Goal: Information Seeking & Learning: Learn about a topic

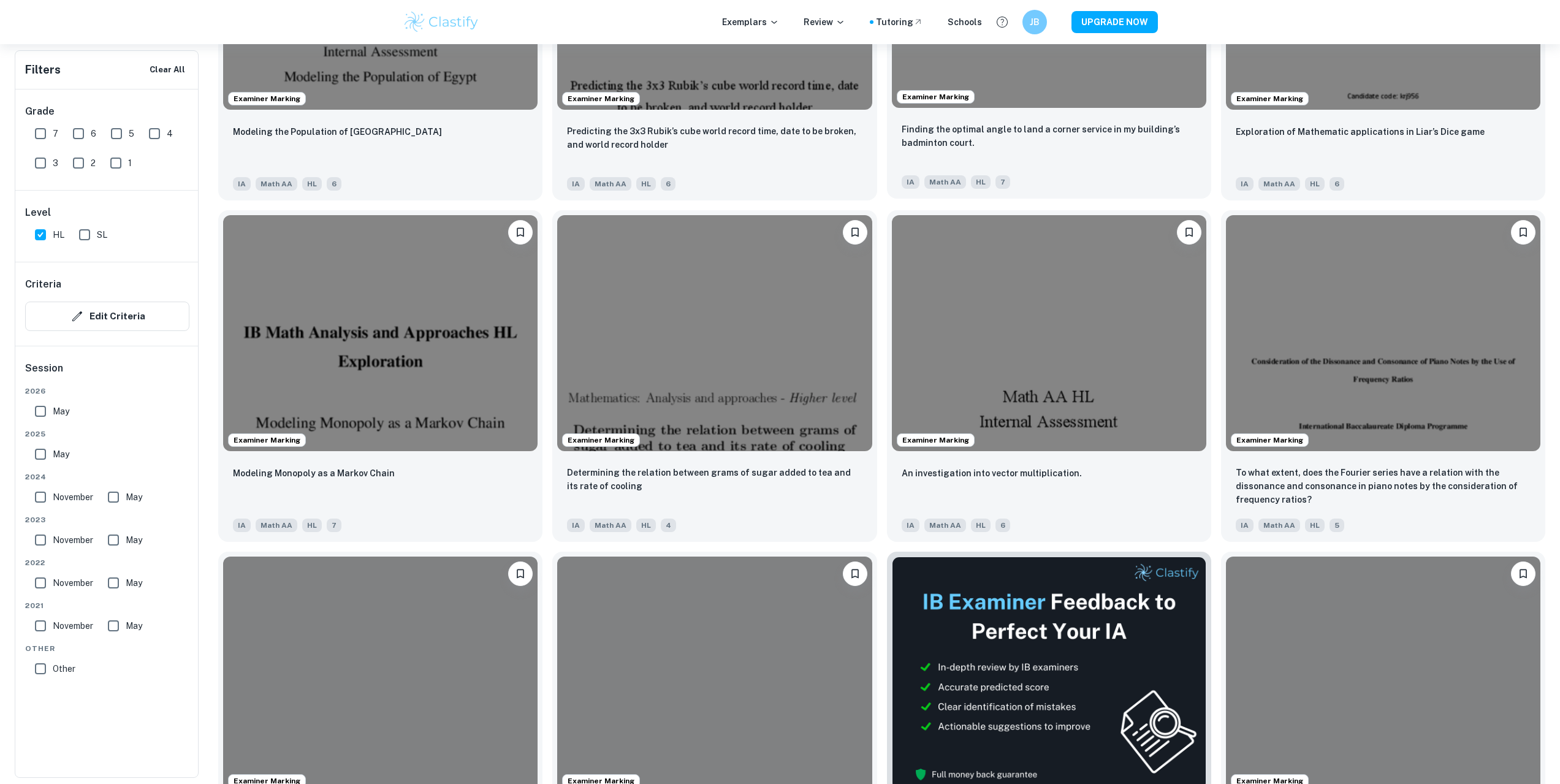
scroll to position [2648, 0]
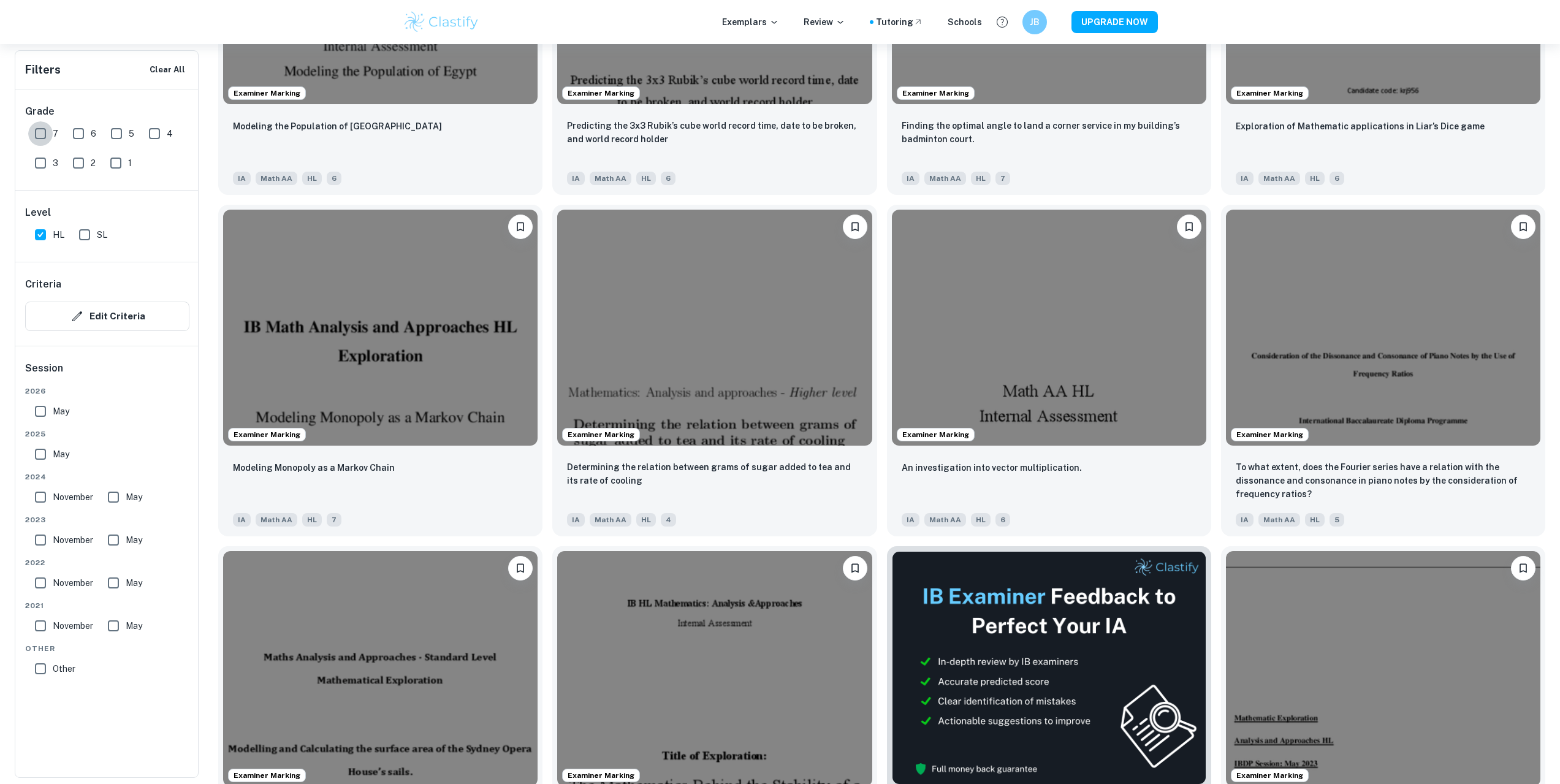
click at [43, 131] on input "7" at bounding box center [40, 133] width 24 height 24
checkbox input "true"
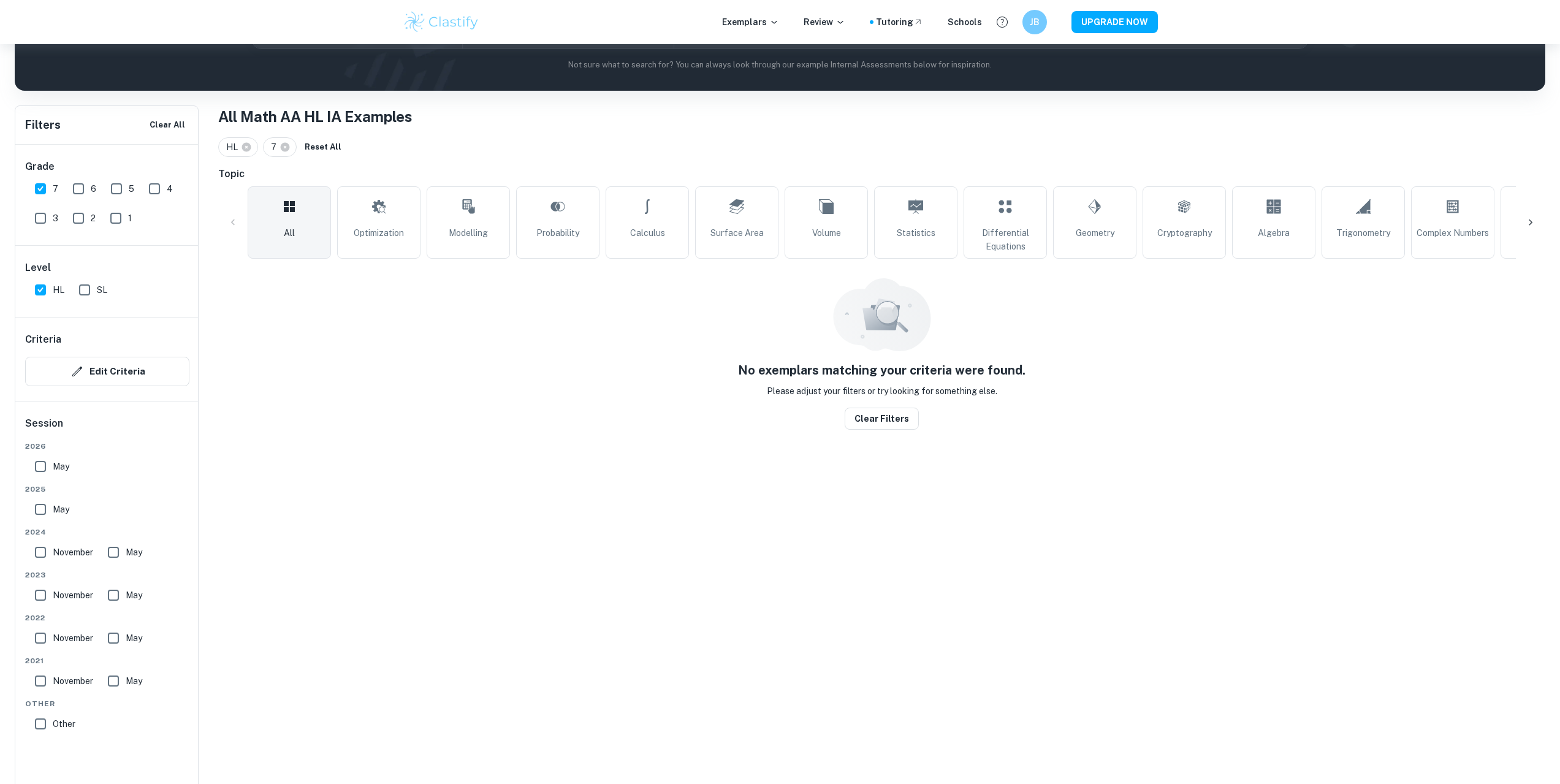
click at [72, 130] on div "Filters Clear All Grade 7 6 5 4 3 2 1 Level HL SL Criteria Edit Criteria Sessio…" at bounding box center [106, 464] width 184 height 718
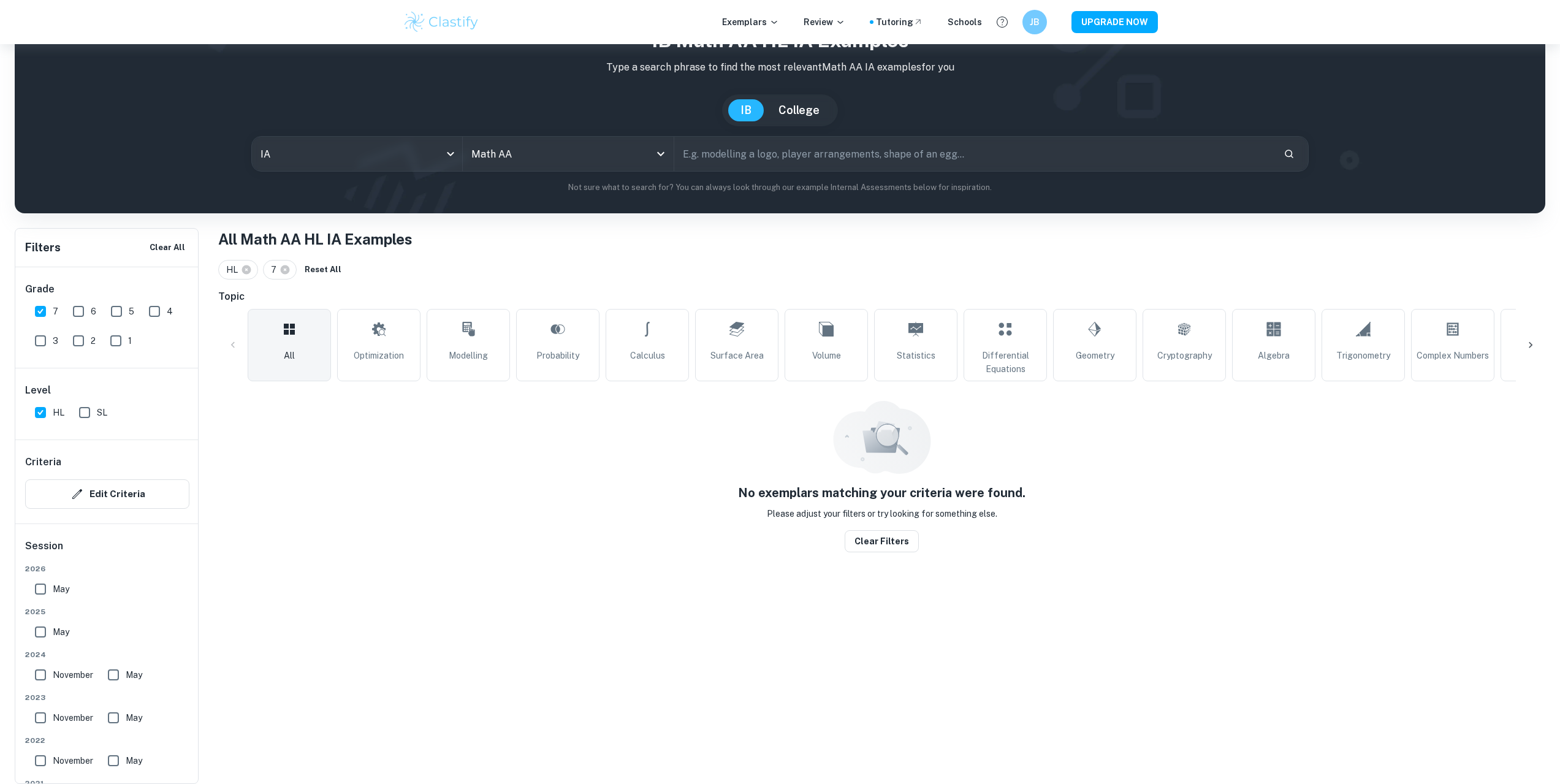
scroll to position [44, 0]
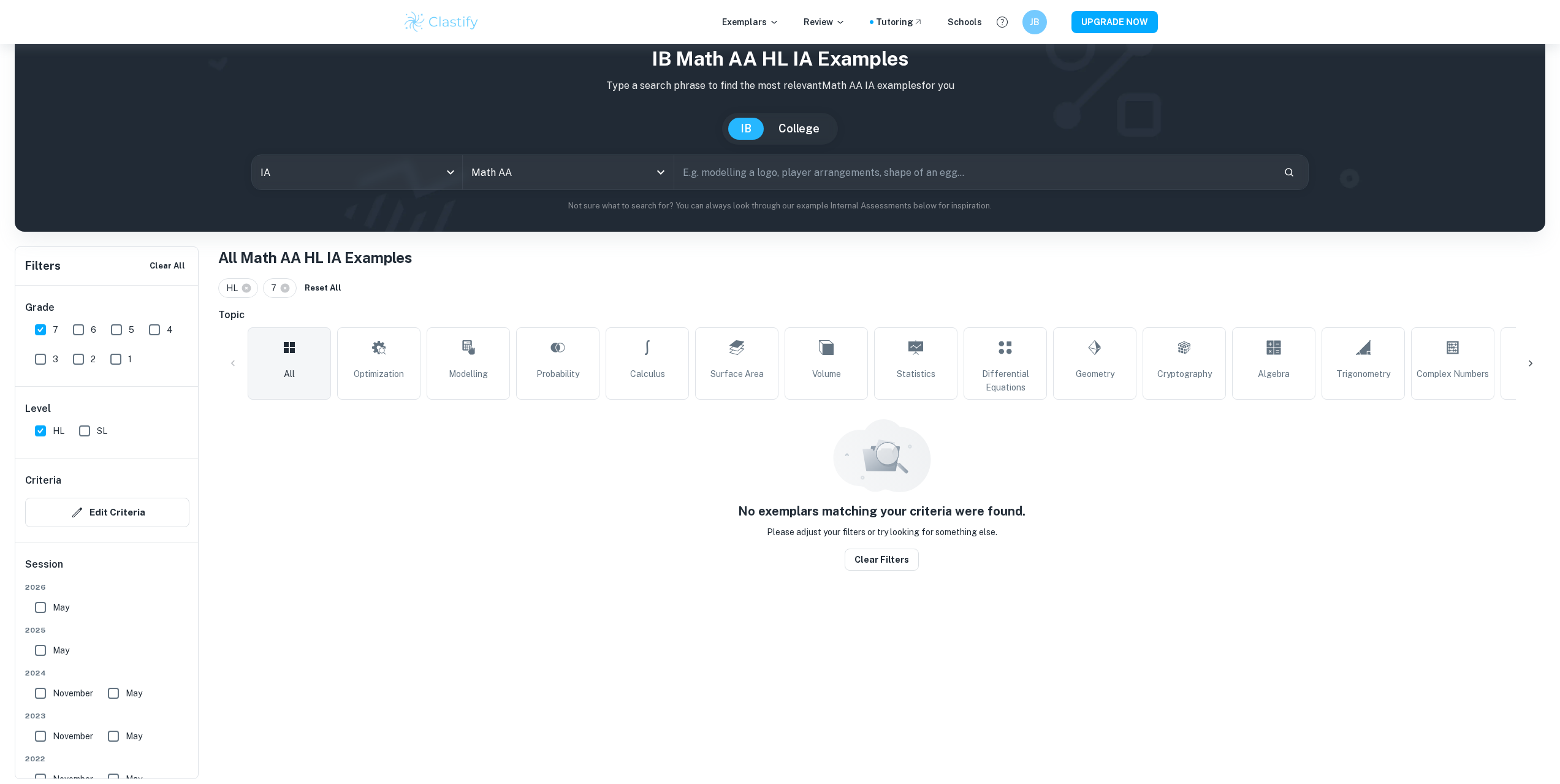
click at [90, 323] on input "6" at bounding box center [78, 329] width 24 height 24
checkbox input "true"
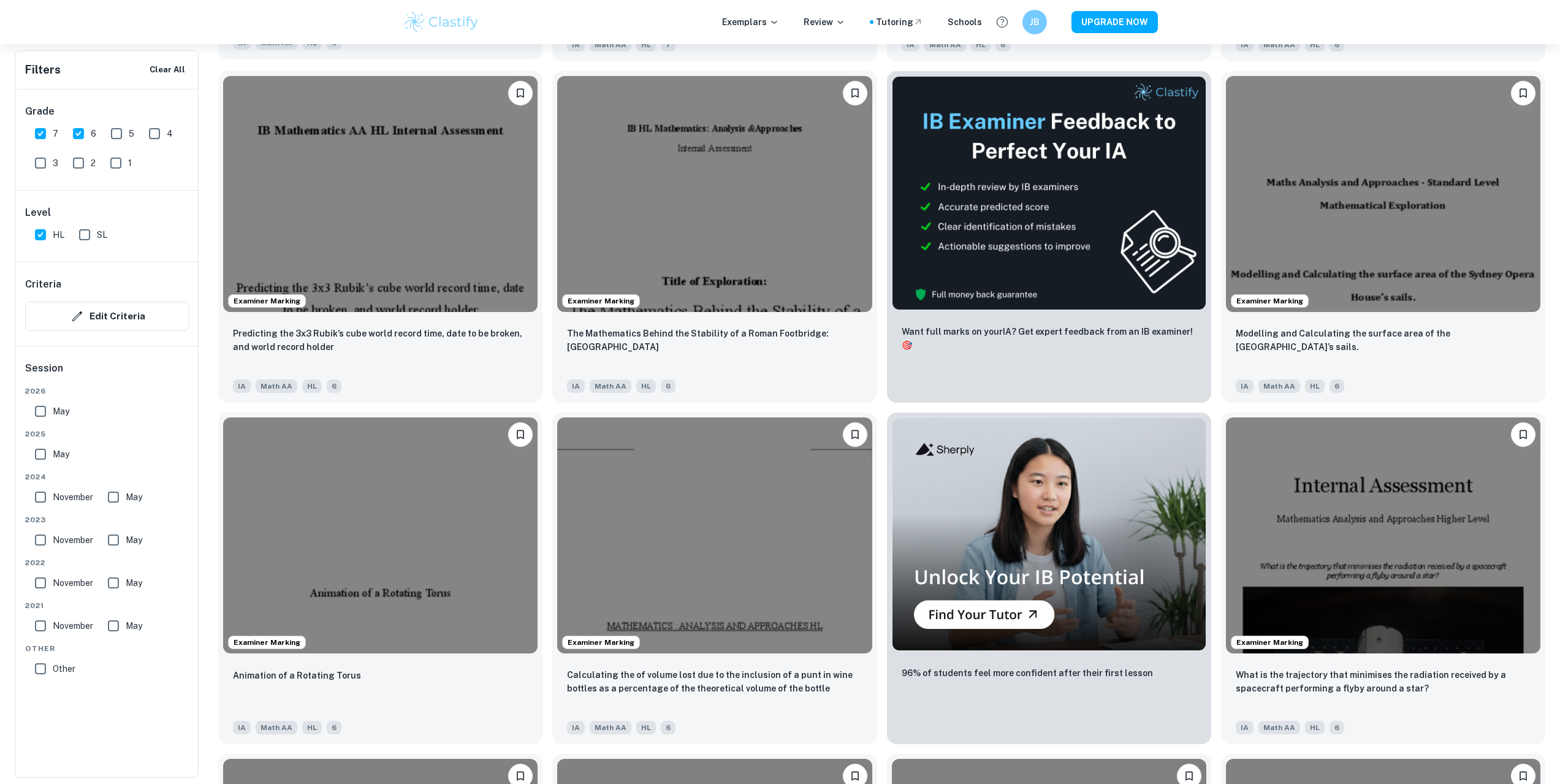
scroll to position [1760, 0]
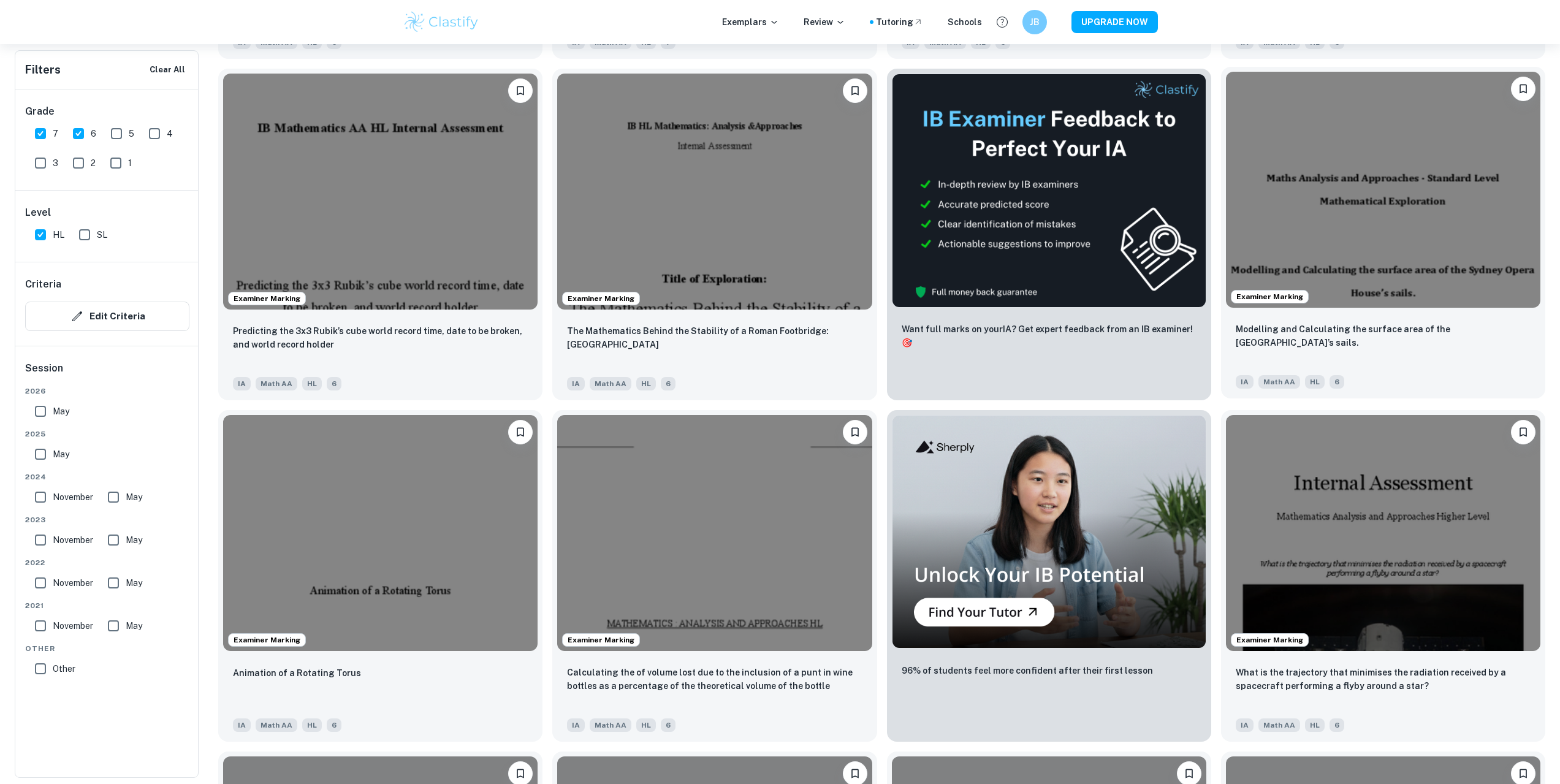
click at [773, 311] on div "Examiner Marking" at bounding box center [1383, 190] width 324 height 245
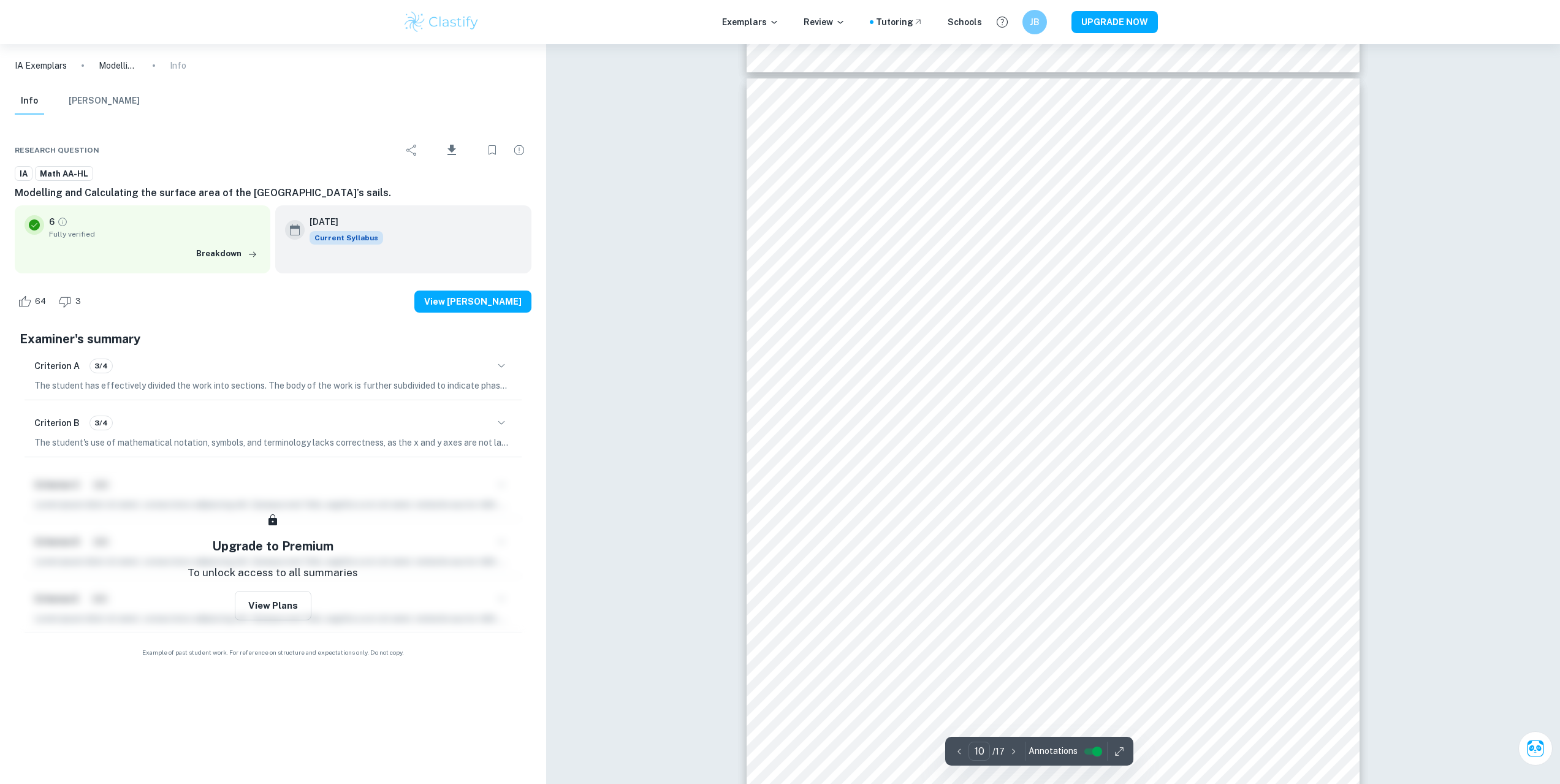
scroll to position [8151, 0]
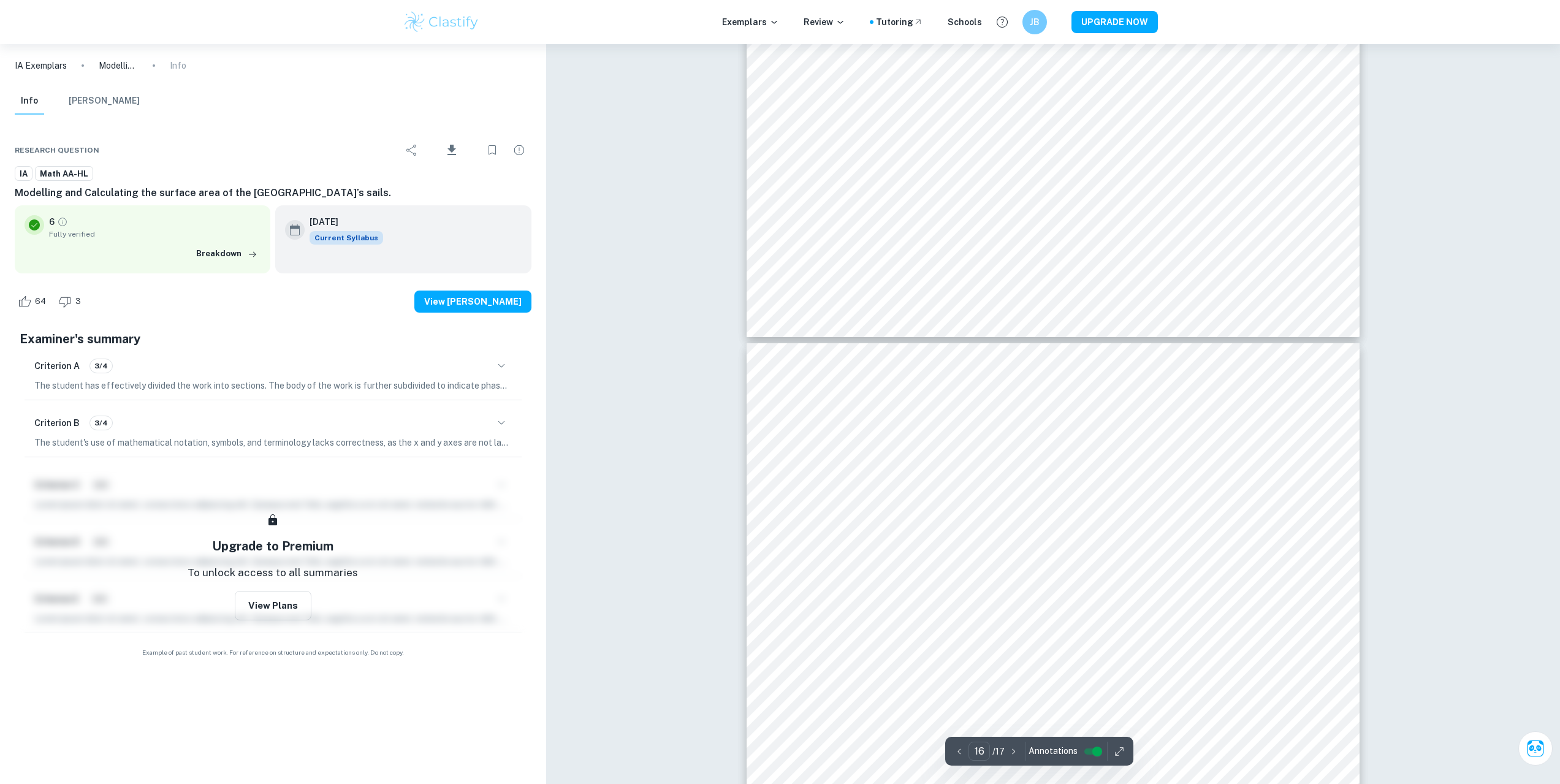
type input "17"
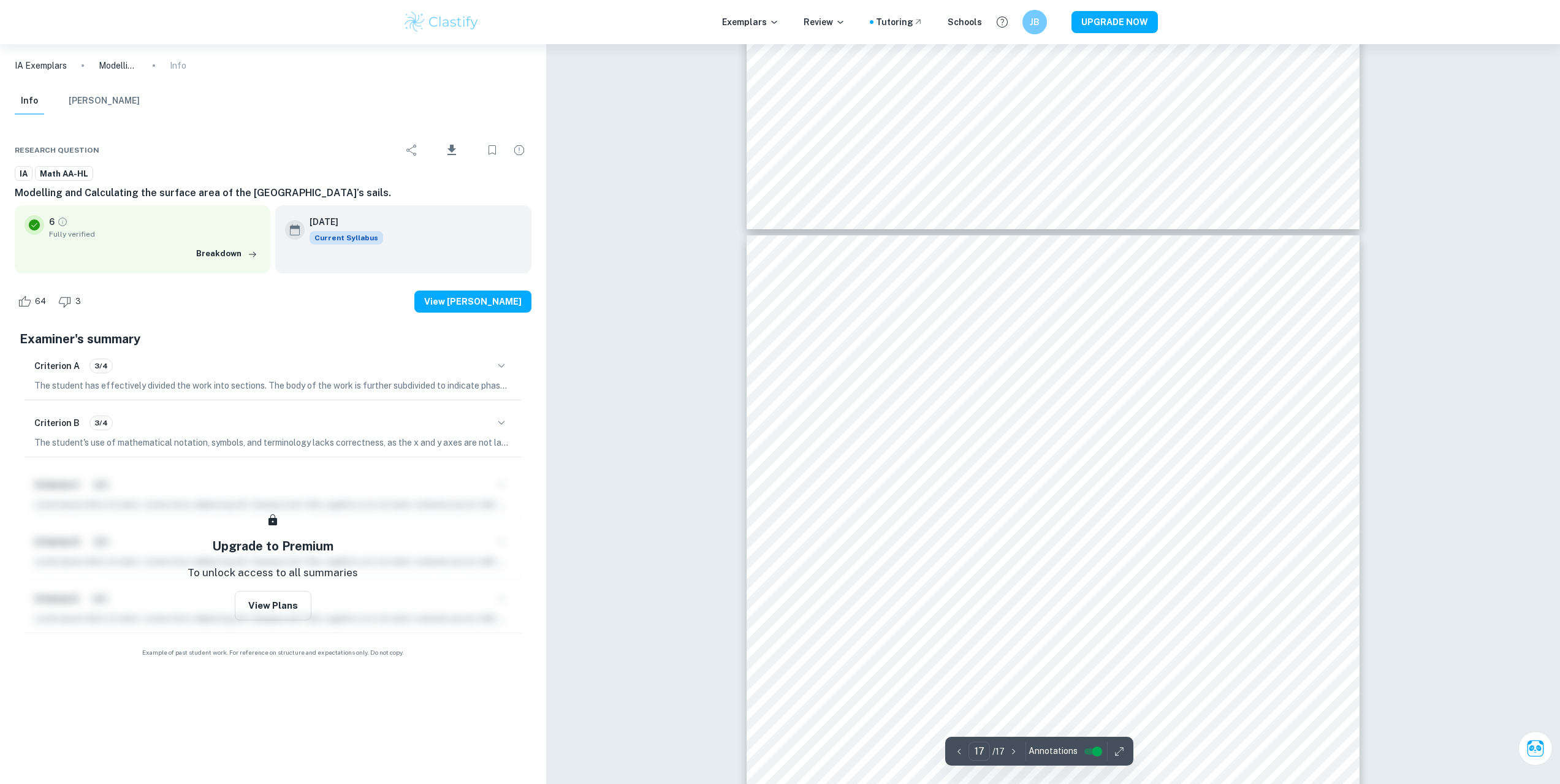
scroll to position [14463, 0]
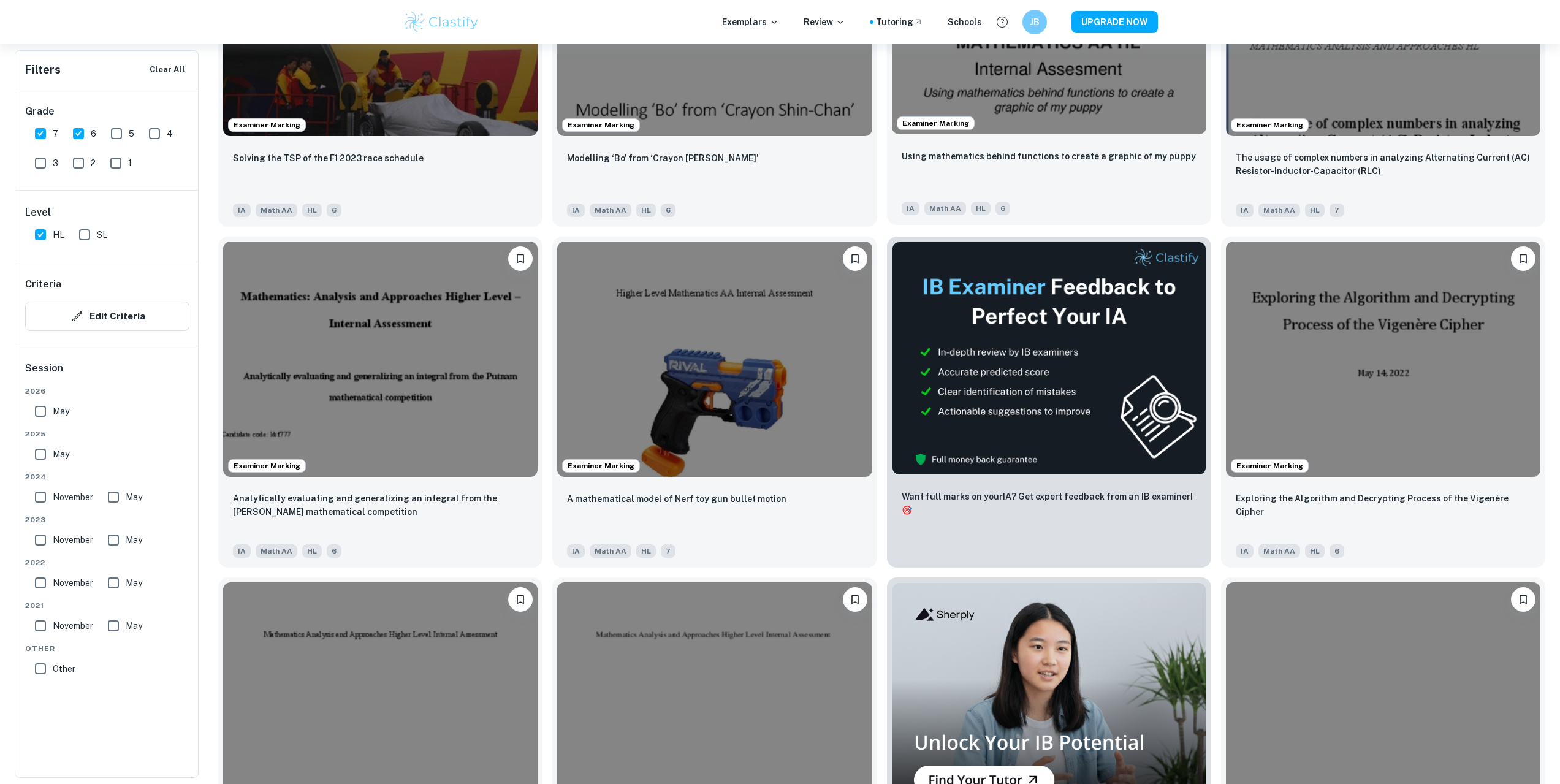
scroll to position [2986, 0]
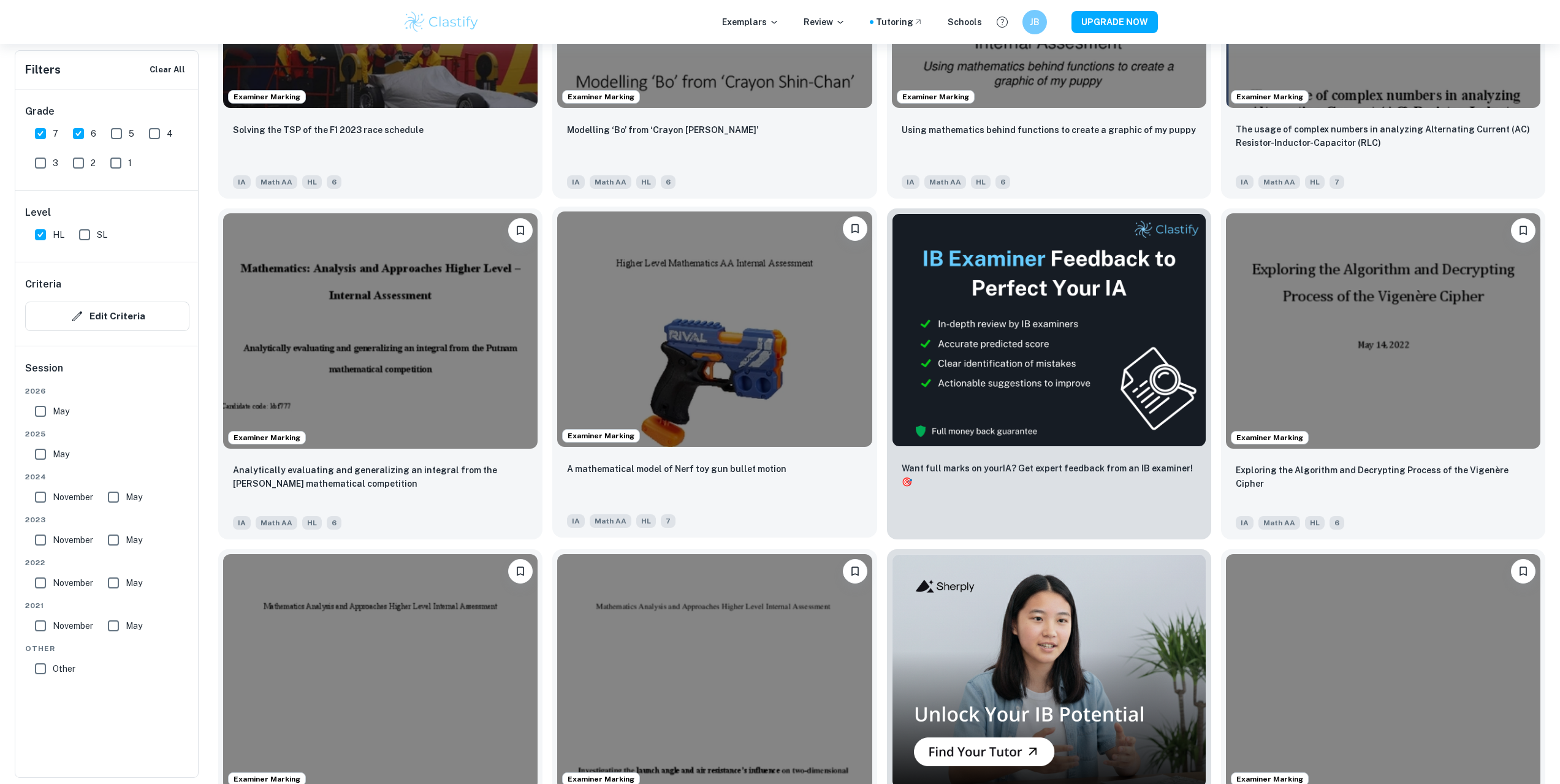
click at [659, 267] on img at bounding box center [715, 329] width 314 height 236
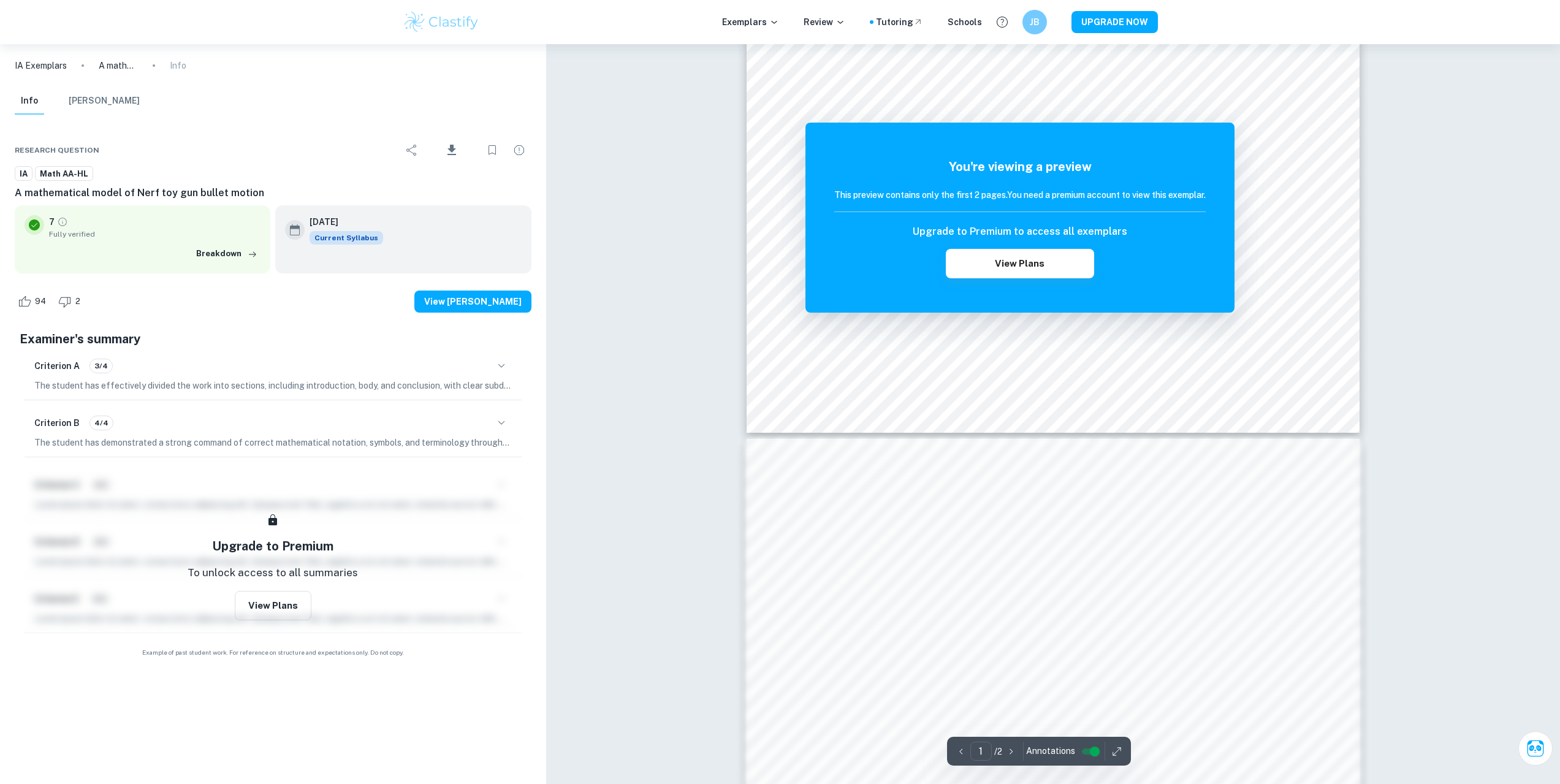
scroll to position [123, 0]
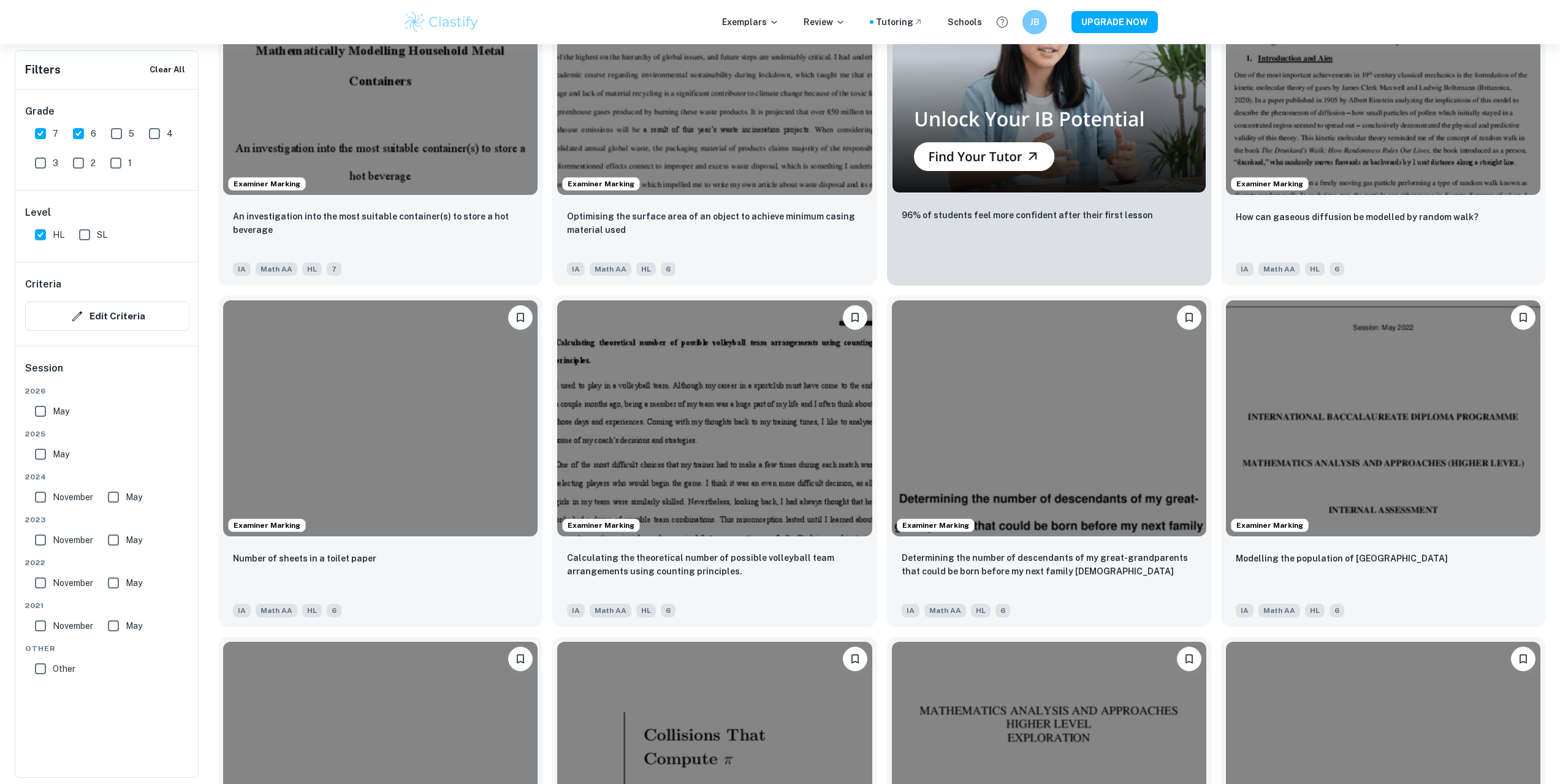
scroll to position [4947, 0]
click at [664, 423] on img at bounding box center [715, 416] width 314 height 236
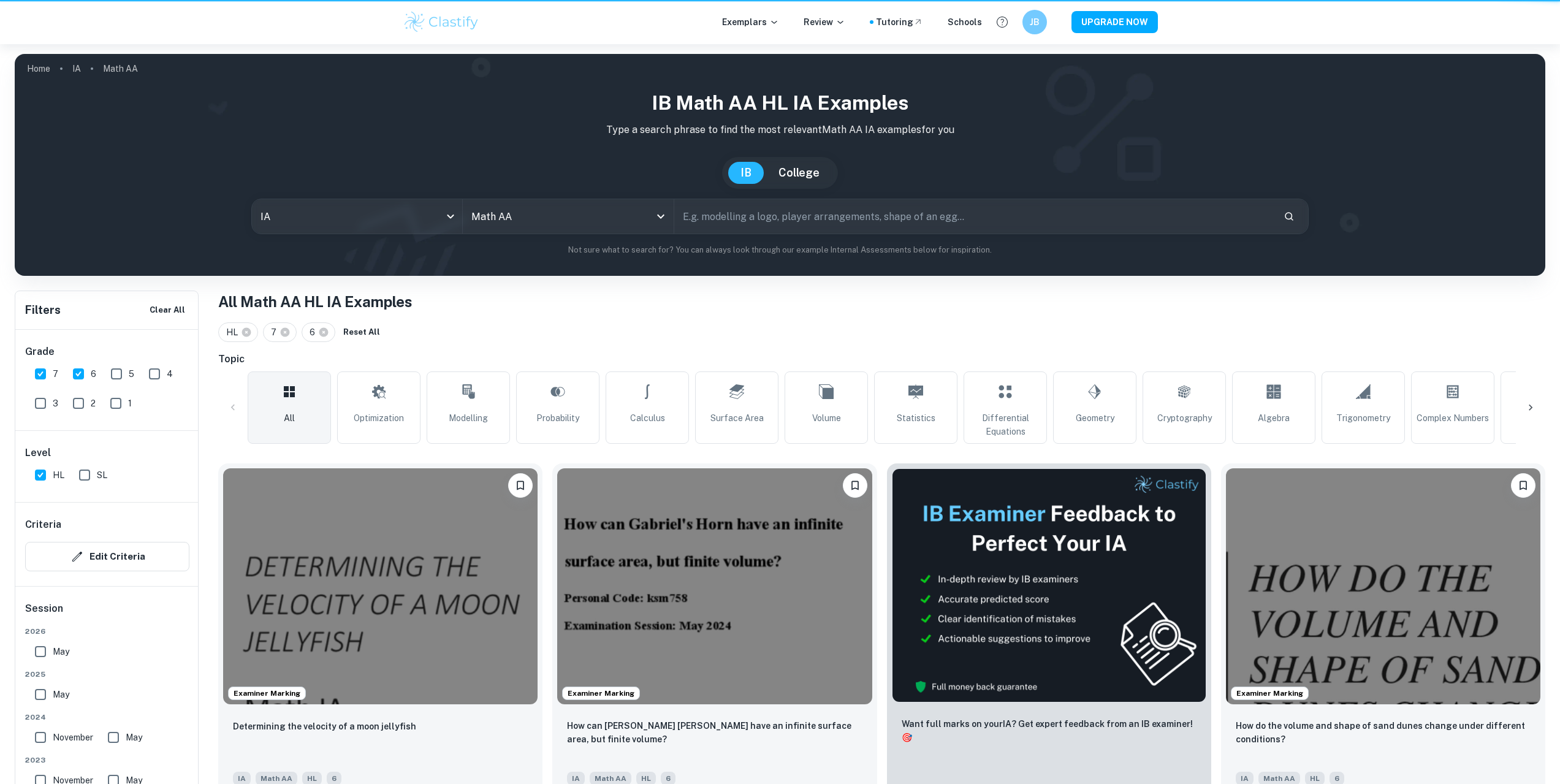
scroll to position [4947, 0]
